Goal: Entertainment & Leisure: Consume media (video, audio)

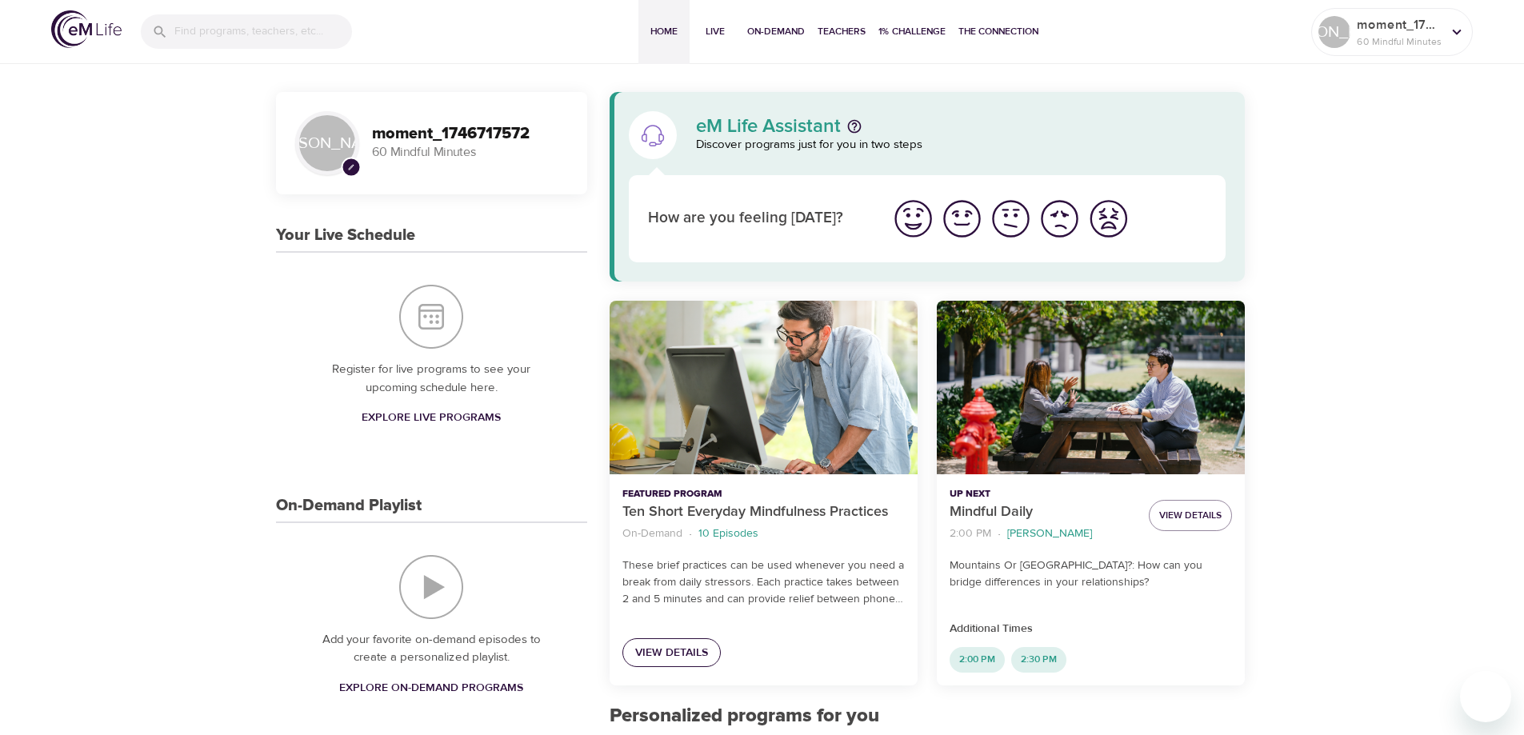
click at [671, 650] on span "View Details" at bounding box center [671, 653] width 73 height 20
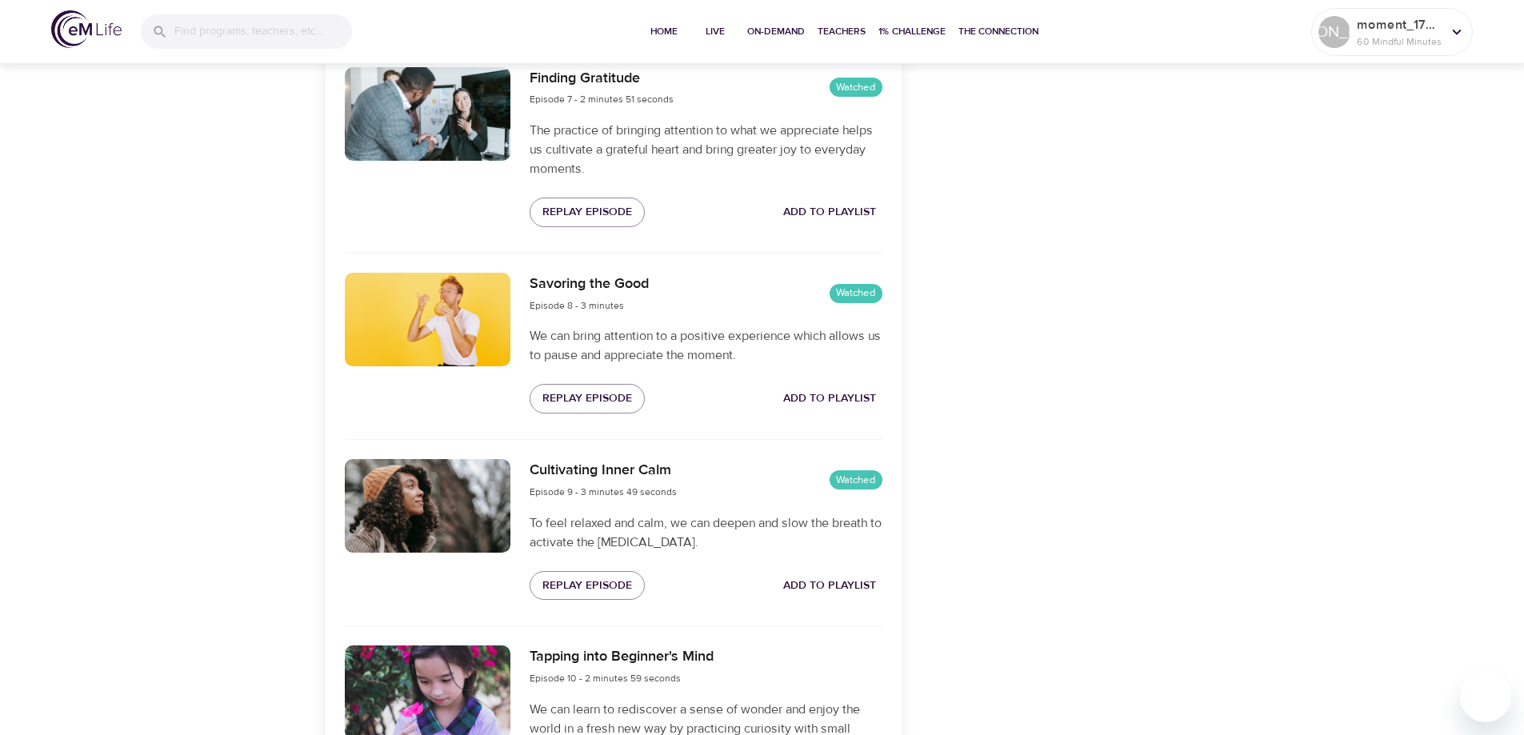
scroll to position [1988, 0]
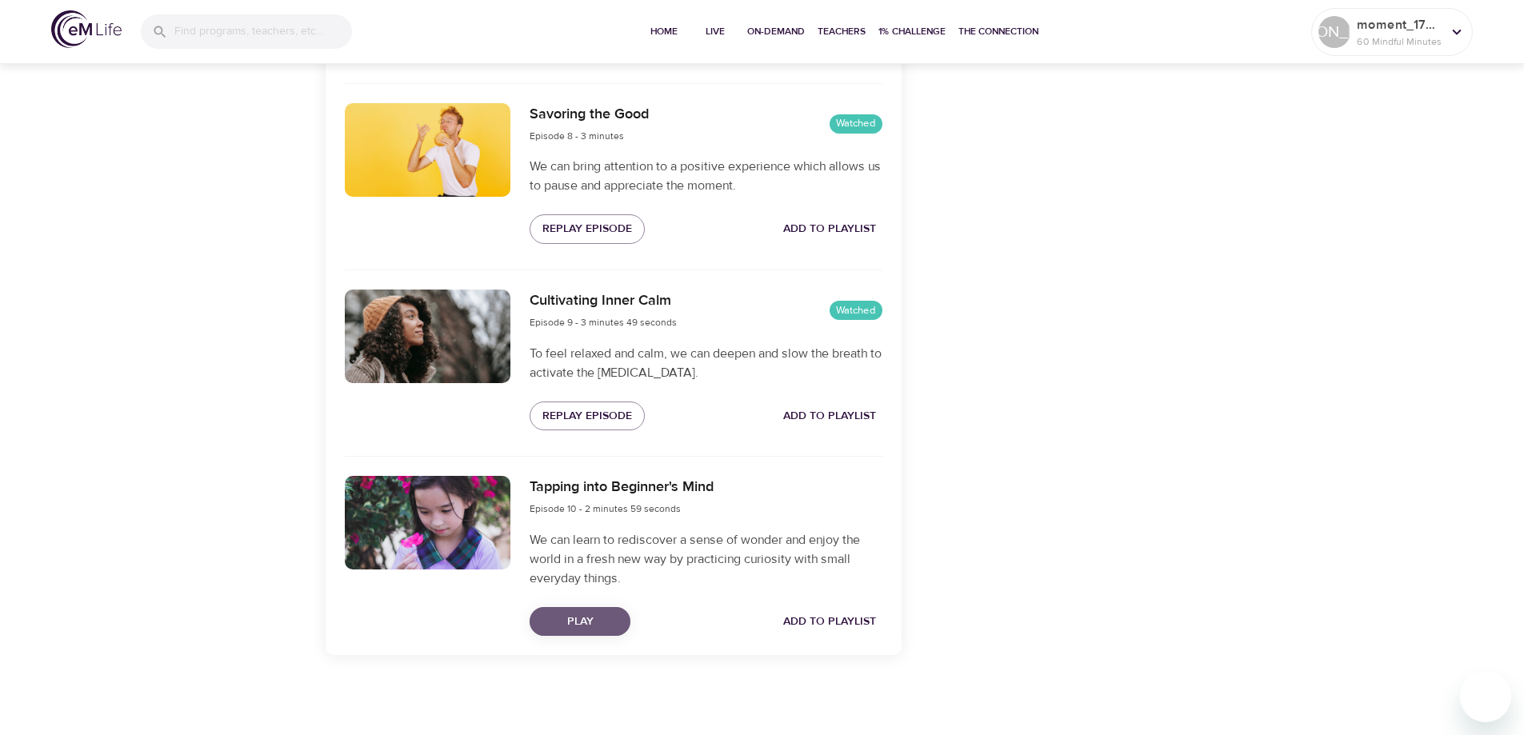
click at [599, 623] on span "Play" at bounding box center [580, 622] width 75 height 20
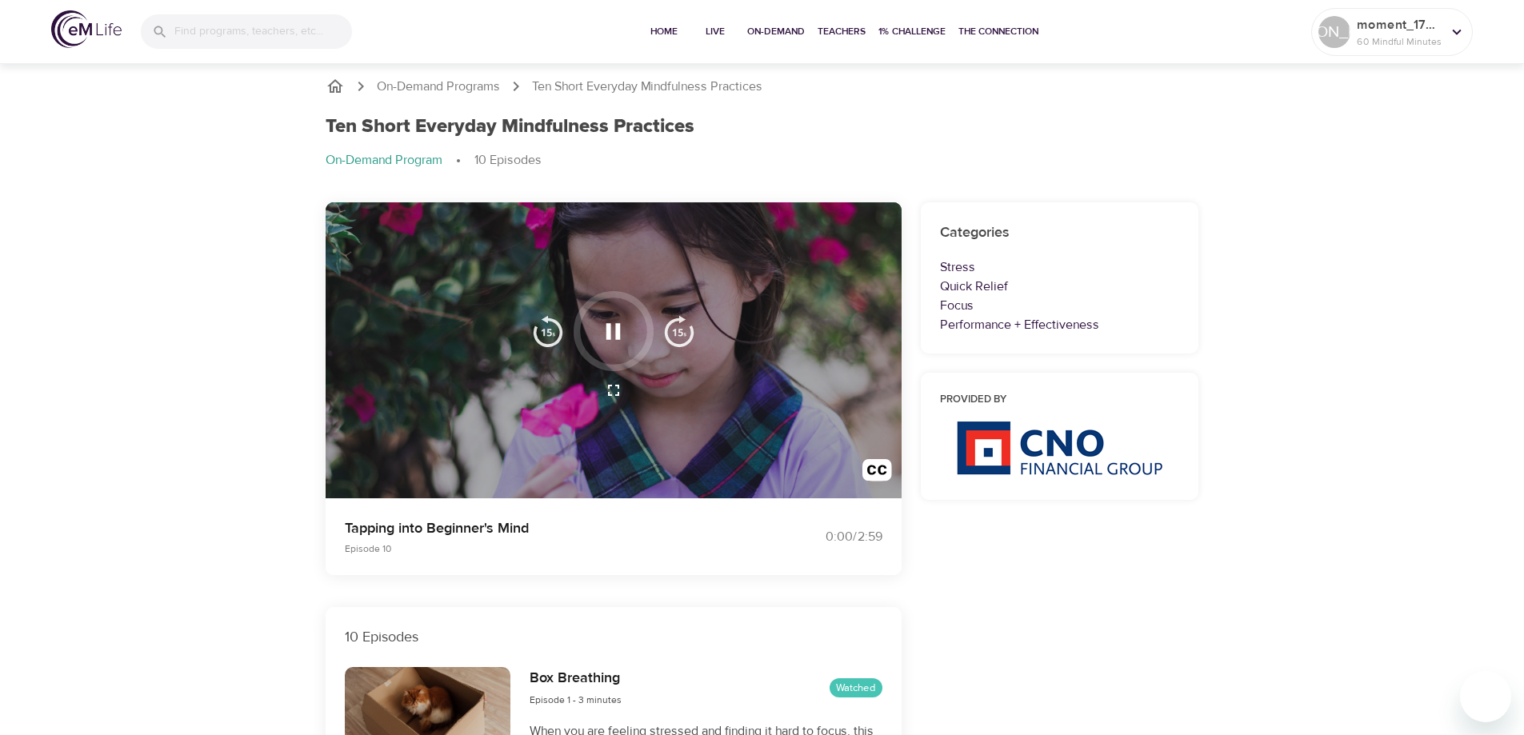
scroll to position [0, 0]
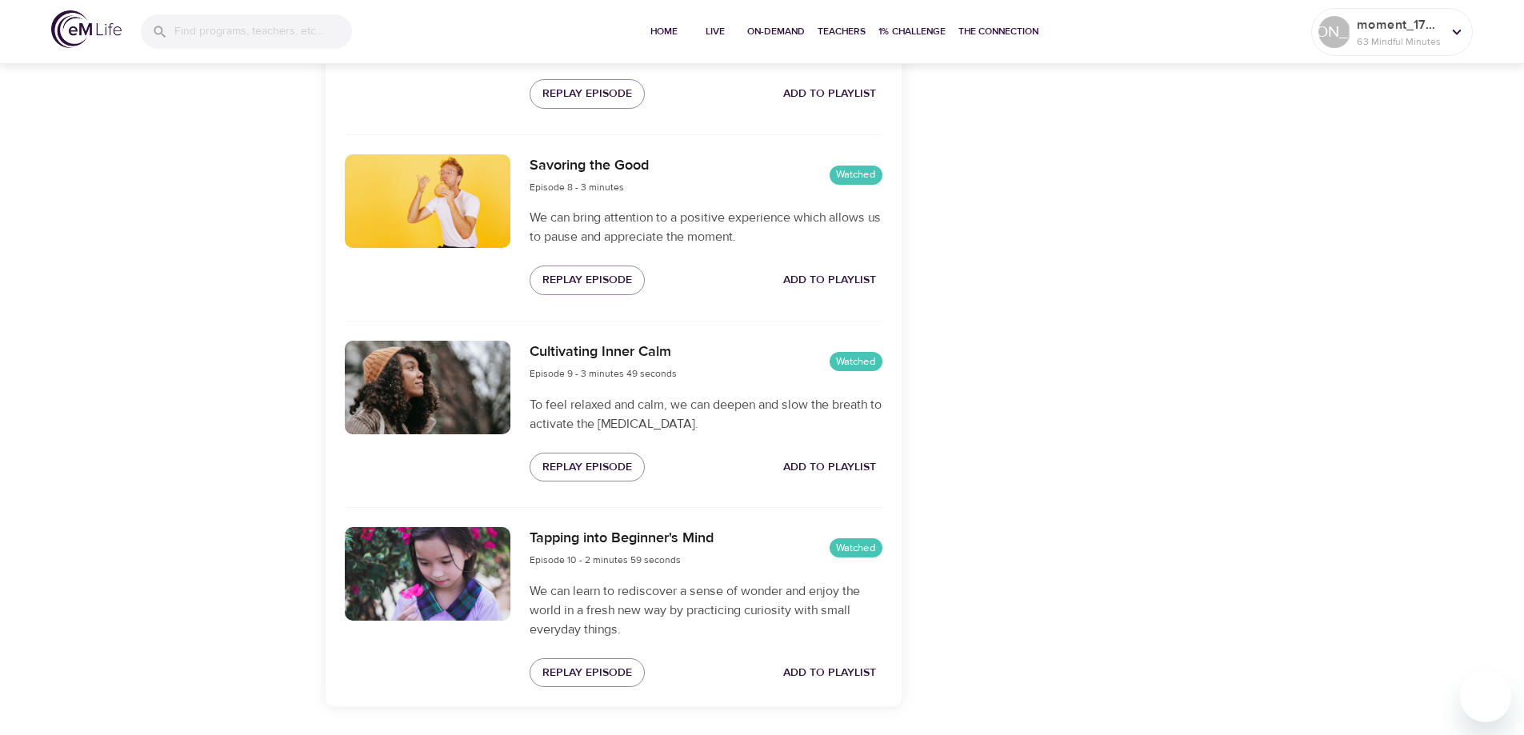
scroll to position [1908, 0]
